Goal: Information Seeking & Learning: Learn about a topic

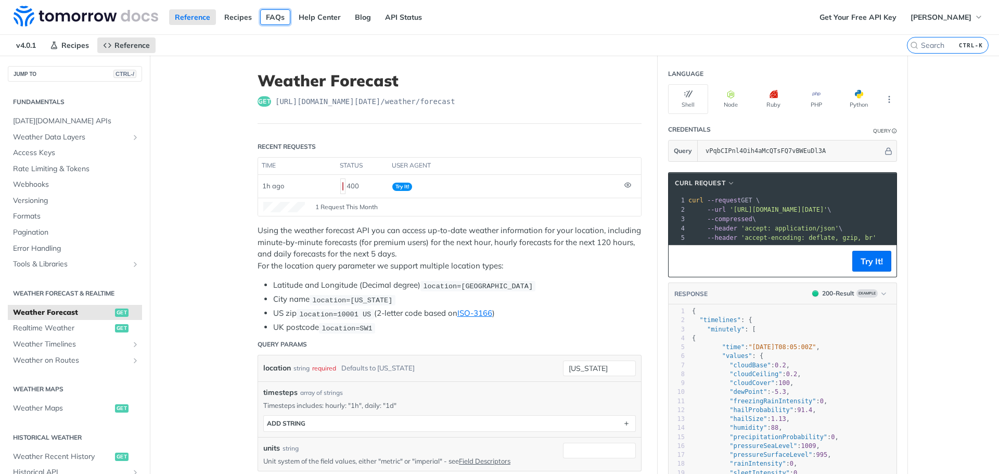
click at [274, 20] on link "FAQs" at bounding box center [275, 17] width 30 height 16
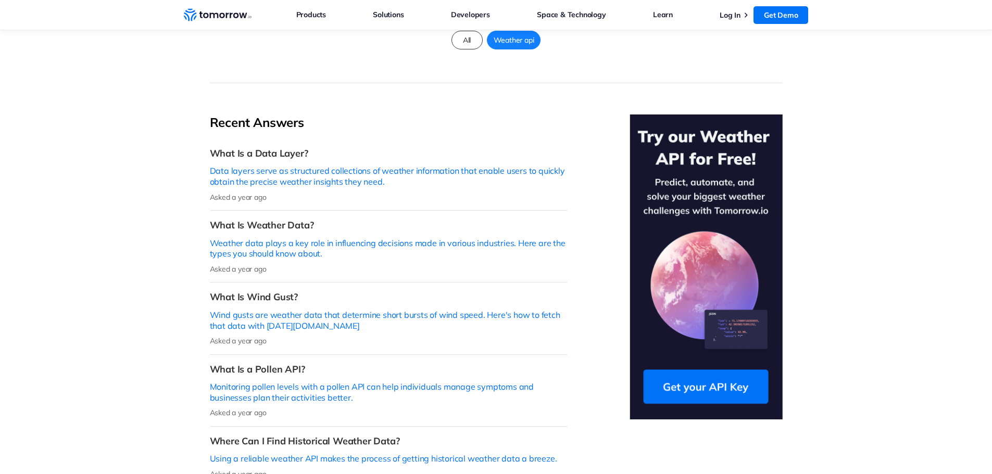
scroll to position [208, 0]
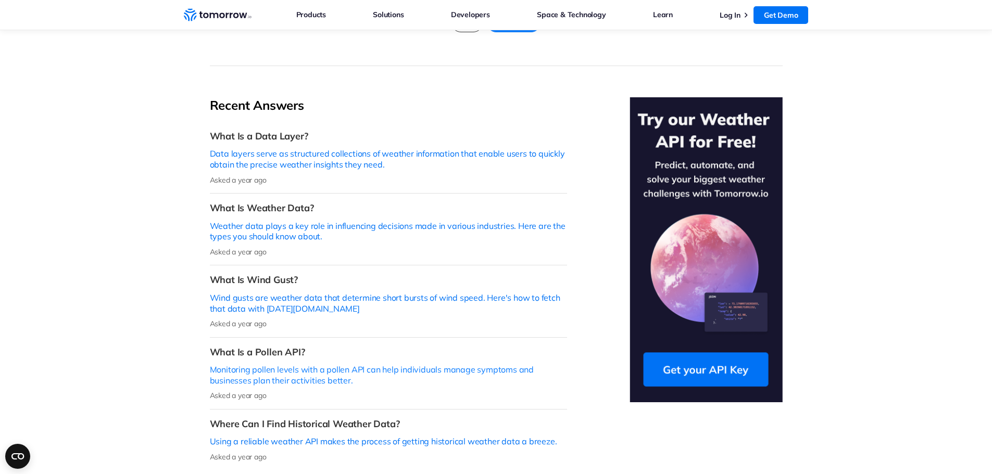
click at [264, 364] on p "Monitoring pollen levels with a pollen API can help individuals manage symptoms…" at bounding box center [388, 375] width 357 height 22
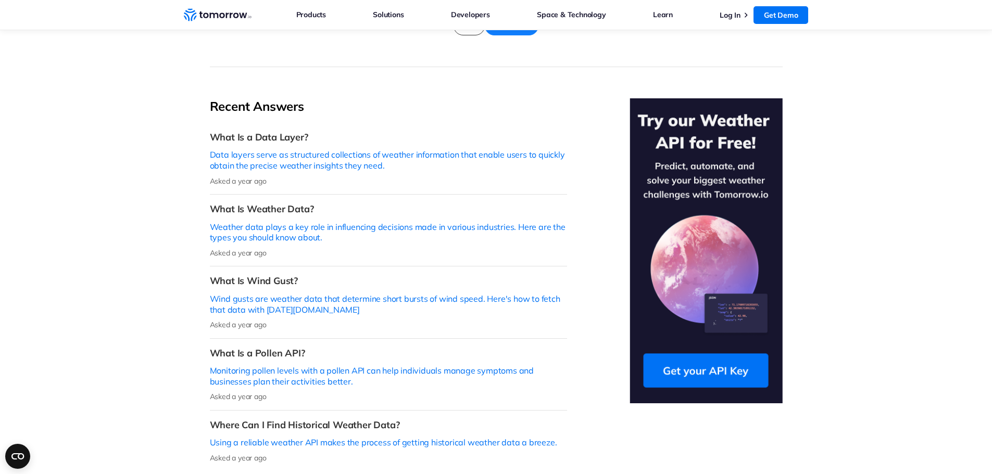
scroll to position [208, 0]
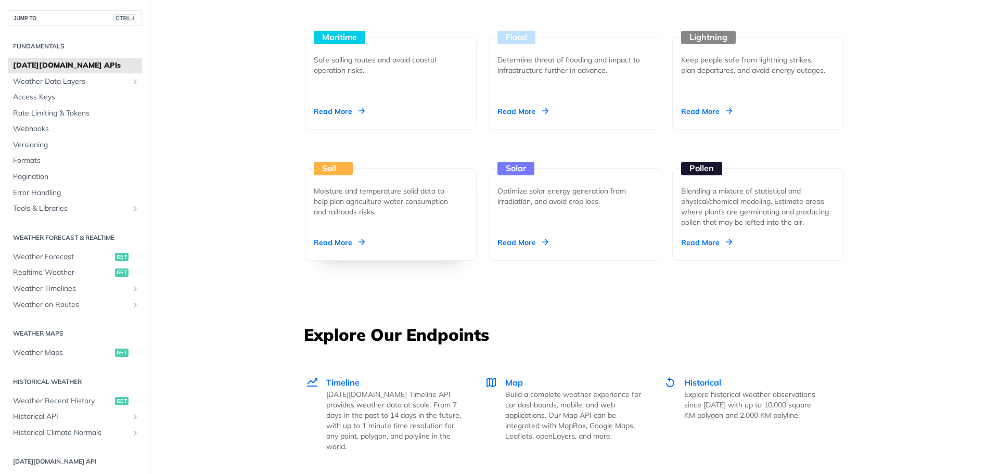
scroll to position [1145, 0]
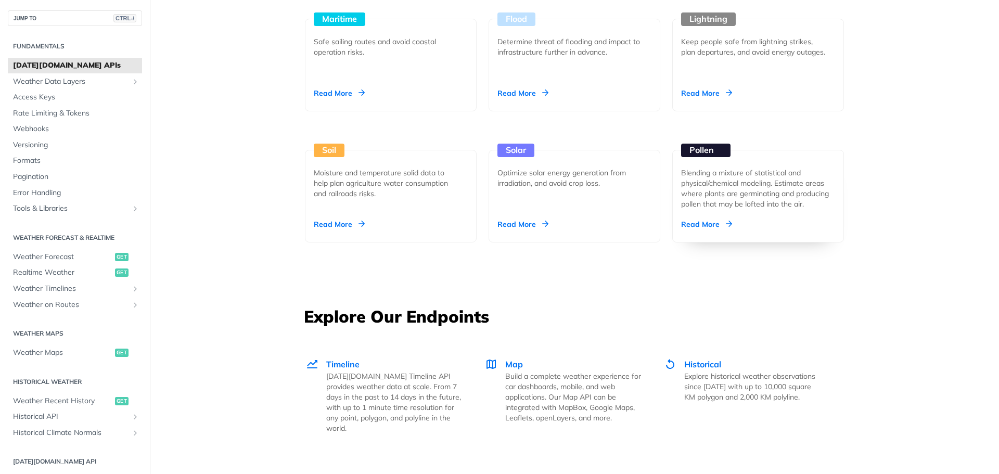
click at [729, 194] on div "Blending a mixture of statistical and physical/chemical modeling. Estimate area…" at bounding box center [758, 189] width 154 height 42
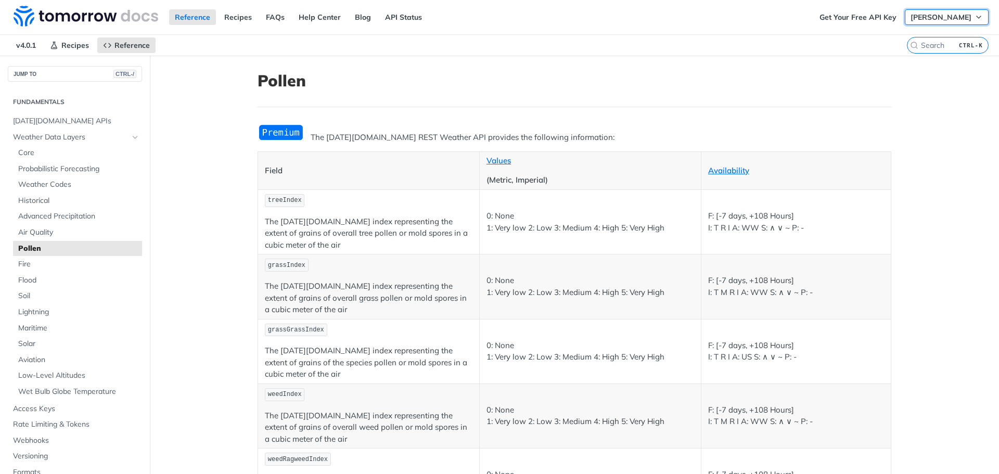
click at [932, 17] on span "[PERSON_NAME]" at bounding box center [941, 16] width 61 height 9
click at [399, 57] on article "Pollen The [DATE][DOMAIN_NAME] REST Weather API provides the following informat…" at bounding box center [575, 359] width 666 height 606
click at [30, 231] on span "Air Quality" at bounding box center [78, 232] width 121 height 10
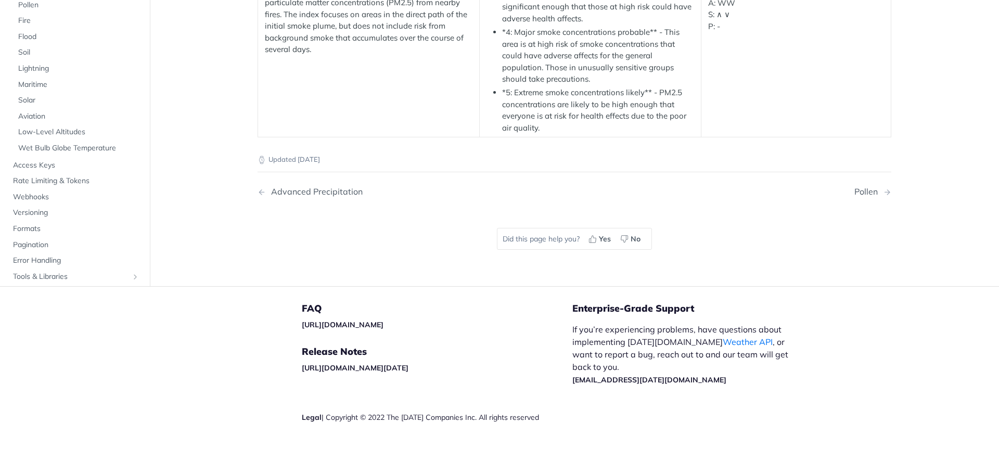
scroll to position [2238, 0]
click at [28, 106] on span "Solar" at bounding box center [78, 100] width 121 height 10
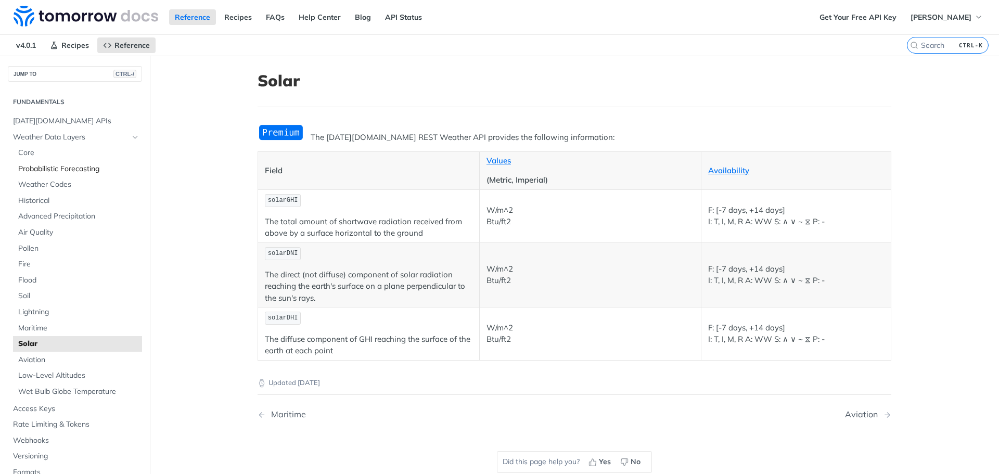
click at [40, 171] on span "Probabilistic Forecasting" at bounding box center [78, 169] width 121 height 10
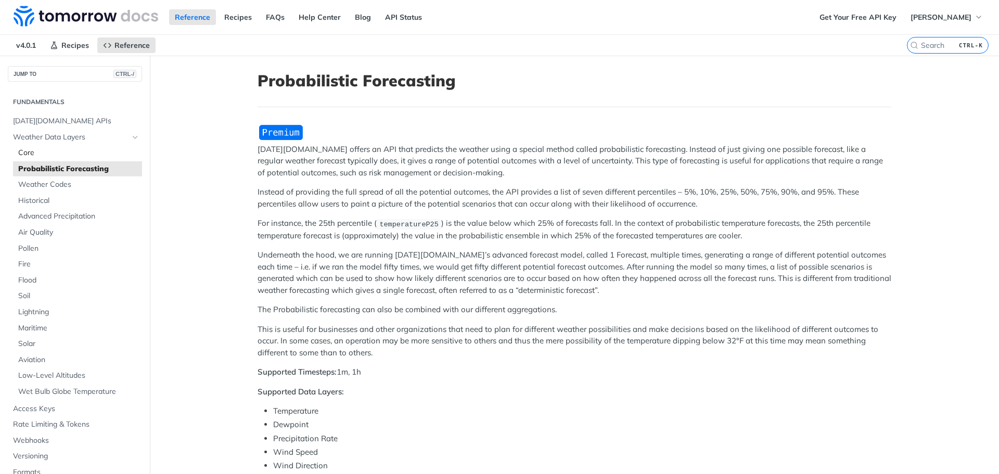
click at [30, 155] on span "Core" at bounding box center [78, 153] width 121 height 10
